Goal: Check status: Check status

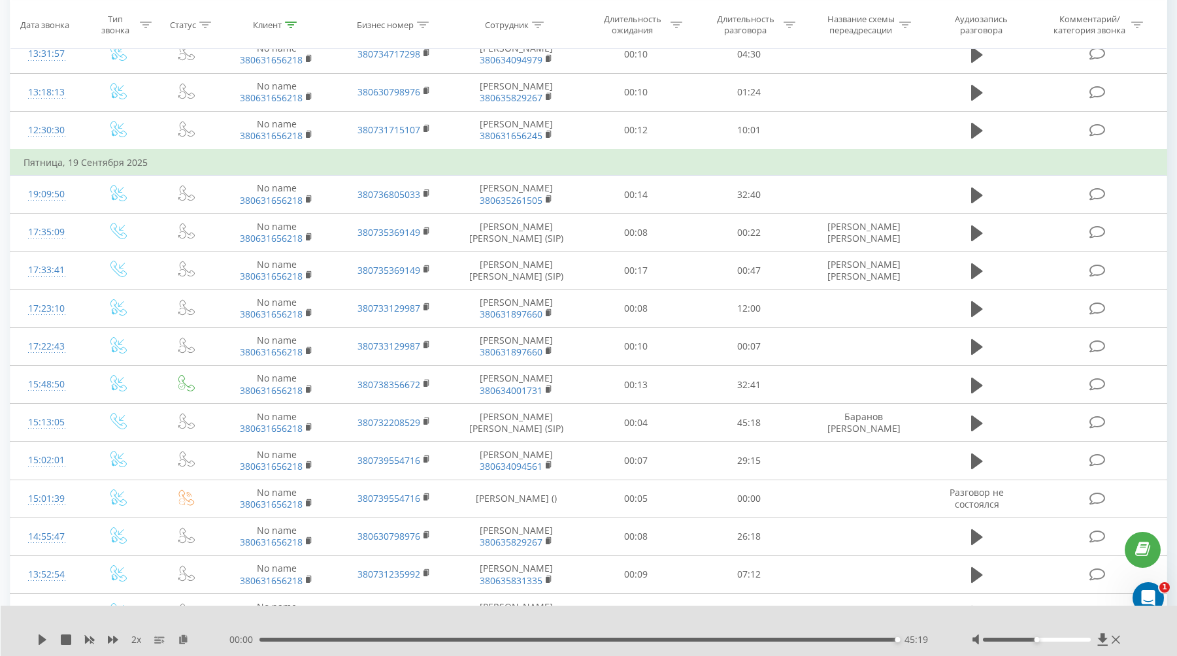
scroll to position [327, 0]
drag, startPoint x: 265, startPoint y: 639, endPoint x: 256, endPoint y: 641, distance: 9.4
click at [256, 641] on div "- 45:19 00:00 00:00" at bounding box center [583, 639] width 709 height 13
click at [42, 638] on icon at bounding box center [43, 640] width 8 height 10
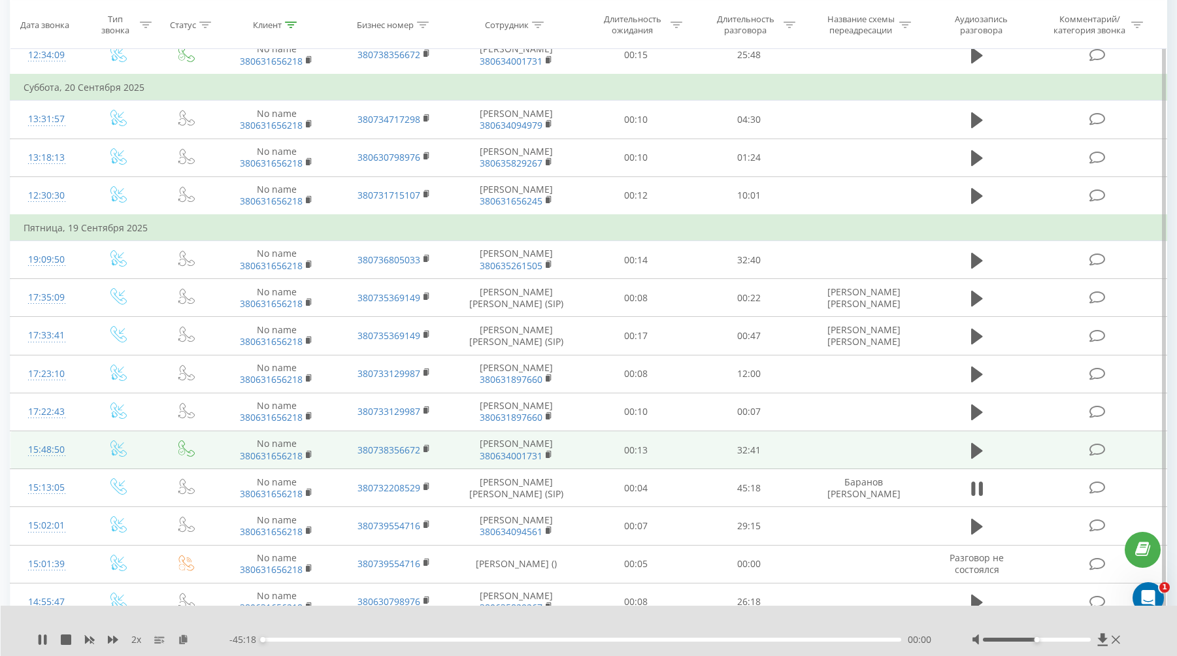
scroll to position [196, 0]
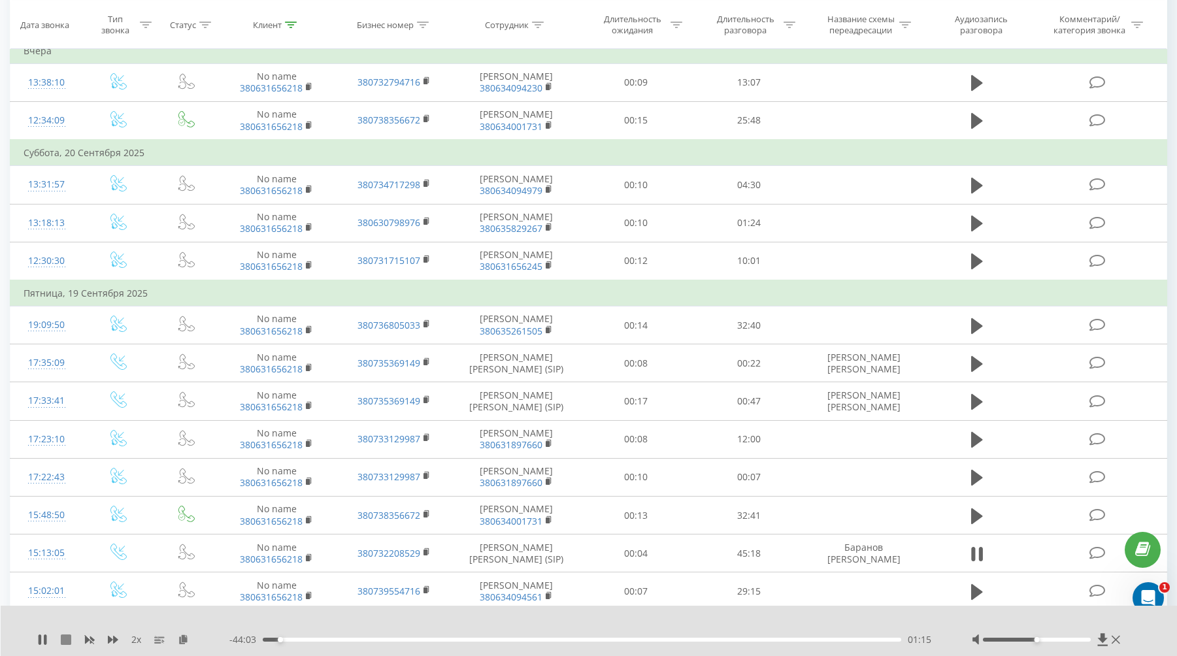
click at [66, 643] on icon at bounding box center [66, 640] width 10 height 10
click at [46, 640] on icon at bounding box center [43, 640] width 8 height 10
drag, startPoint x: 257, startPoint y: 637, endPoint x: 248, endPoint y: 639, distance: 9.2
click at [248, 639] on div "- 45:19 00:00 00:00" at bounding box center [583, 639] width 709 height 13
click at [73, 636] on div "2 x" at bounding box center [133, 639] width 192 height 13
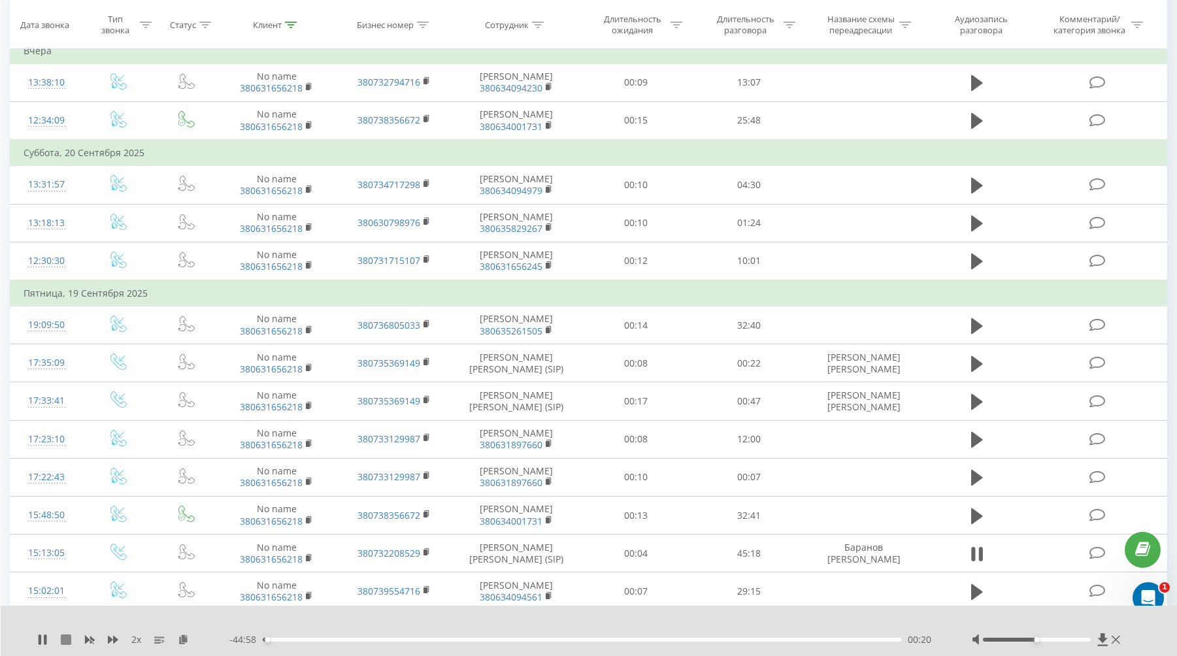
click at [69, 635] on icon at bounding box center [66, 640] width 10 height 10
click at [46, 637] on icon at bounding box center [42, 640] width 10 height 10
click at [44, 639] on icon at bounding box center [45, 640] width 3 height 10
click at [39, 643] on icon at bounding box center [42, 640] width 10 height 10
click at [61, 639] on icon at bounding box center [66, 640] width 10 height 10
